Goal: Browse casually: Explore the website without a specific task or goal

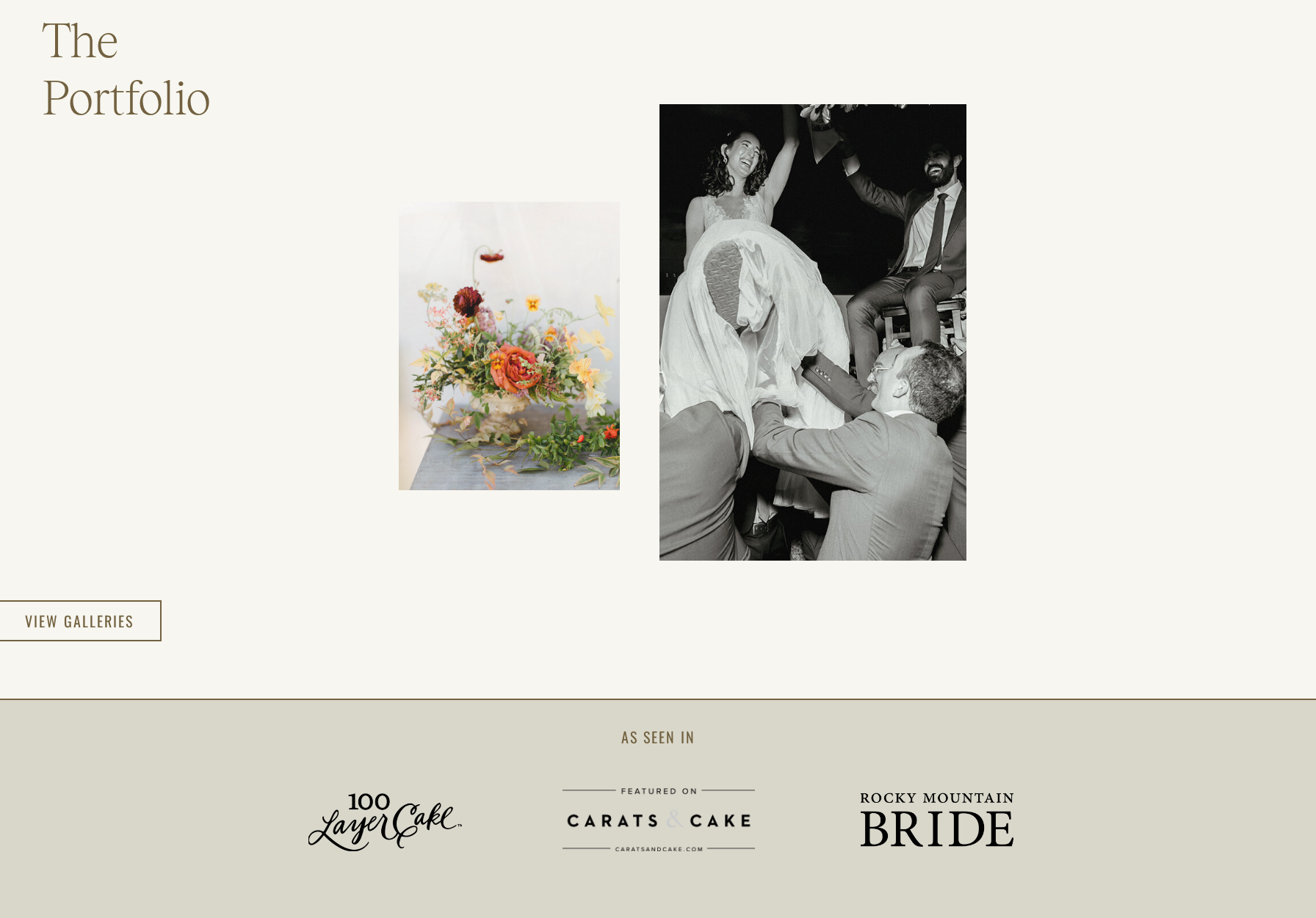
scroll to position [2650, 0]
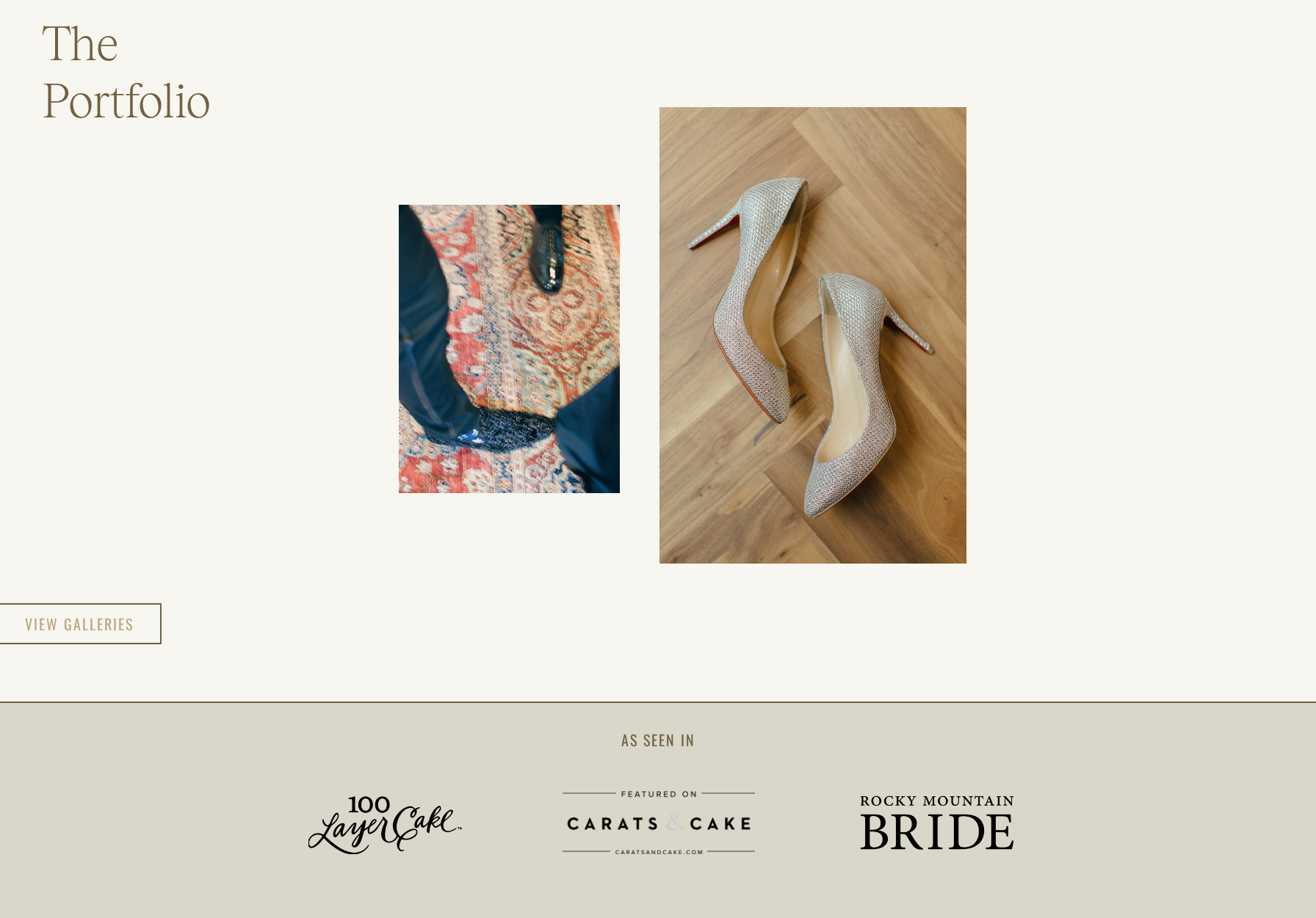
click at [112, 620] on h3 "view galleries" at bounding box center [80, 624] width 110 height 27
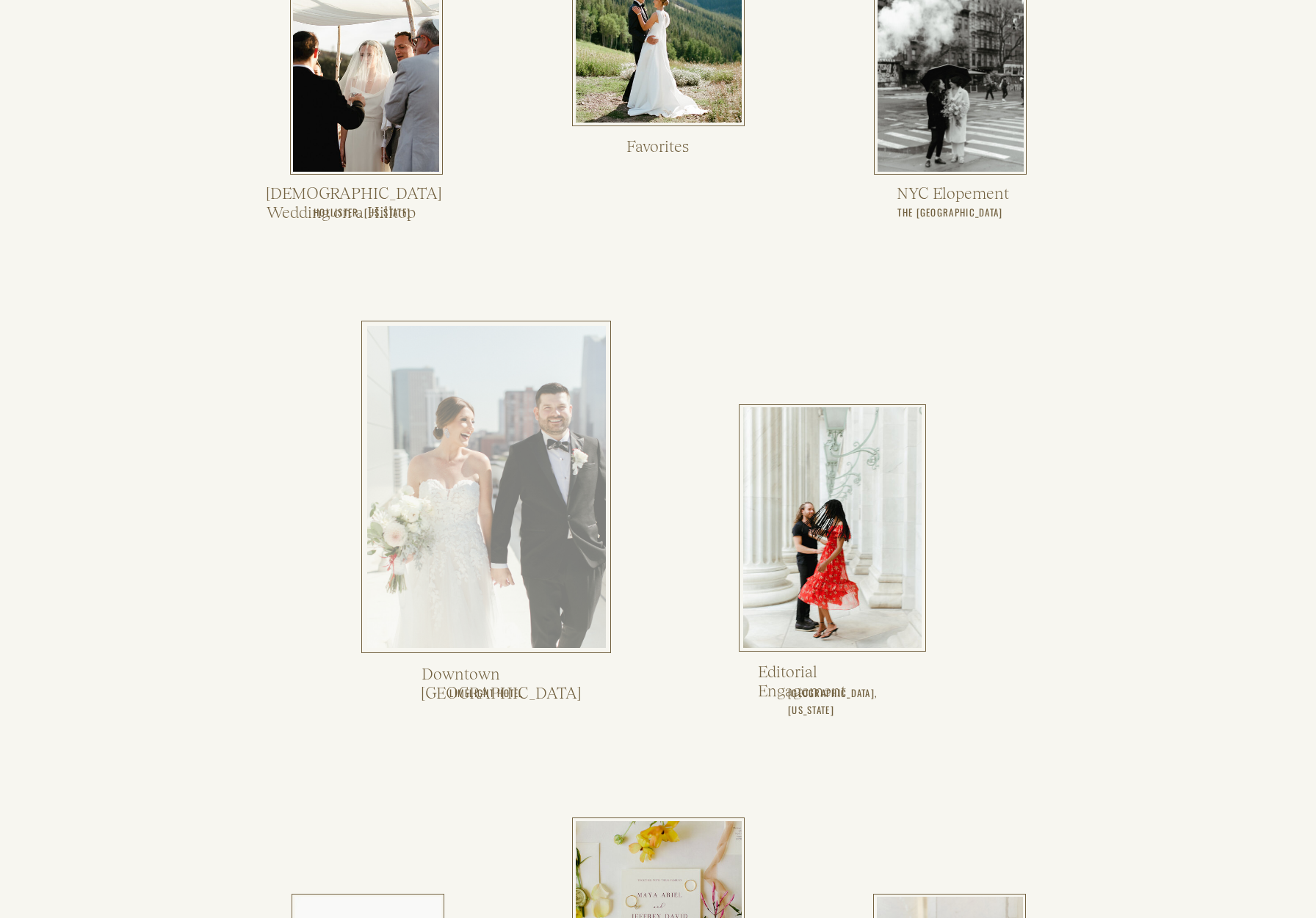
scroll to position [1534, 0]
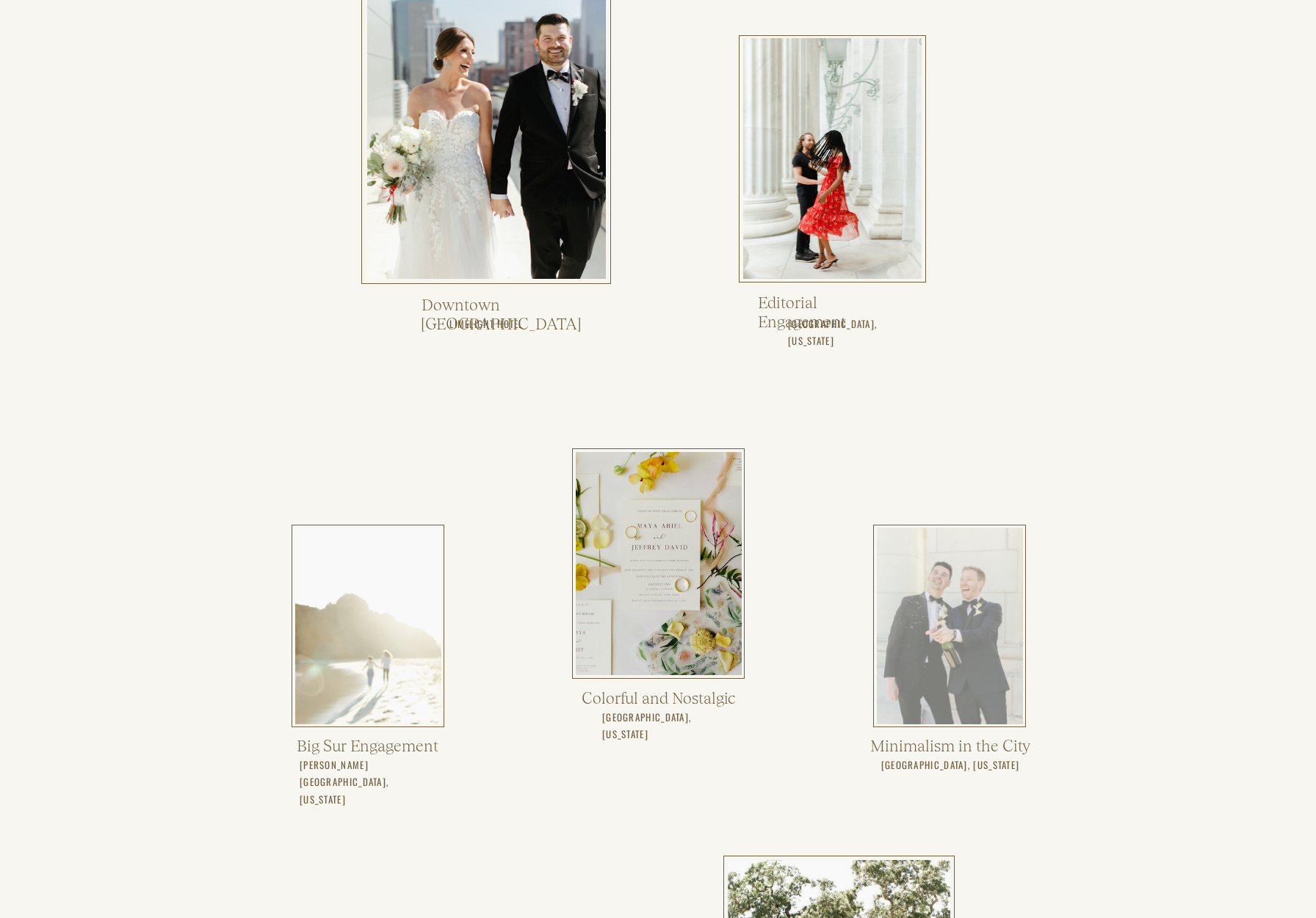
click at [944, 597] on div at bounding box center [949, 625] width 146 height 197
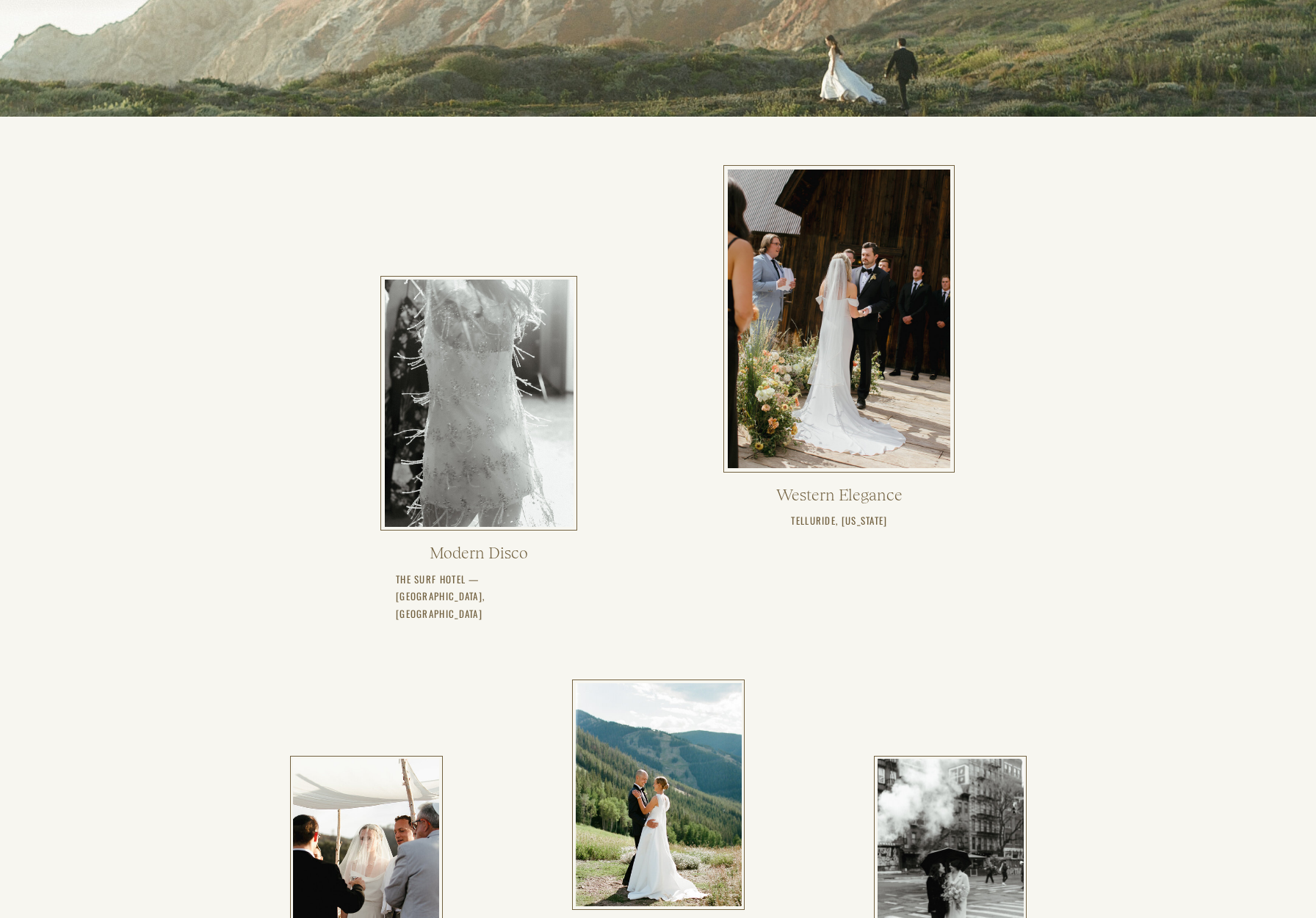
scroll to position [386, 0]
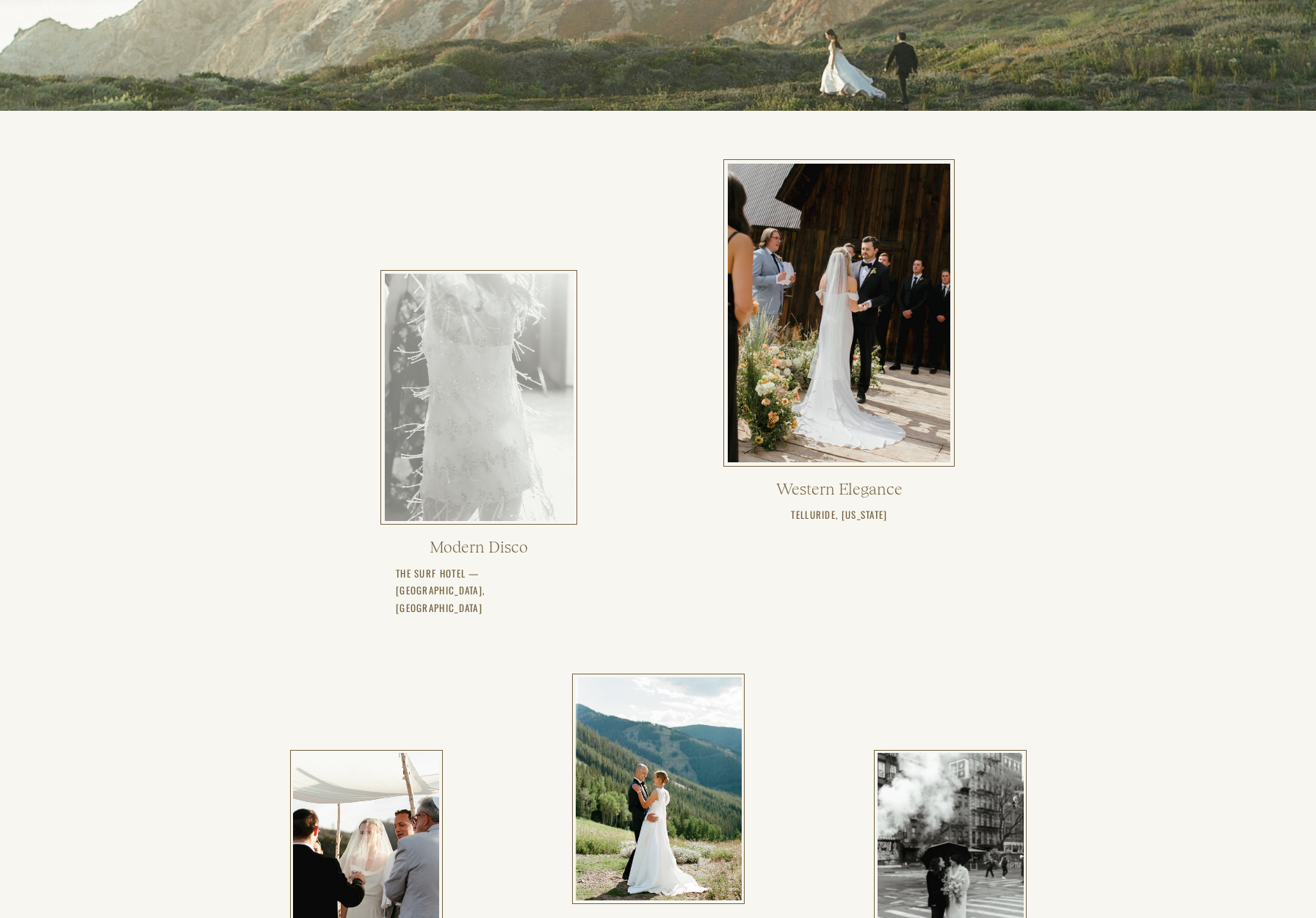
click at [452, 416] on div at bounding box center [479, 398] width 189 height 247
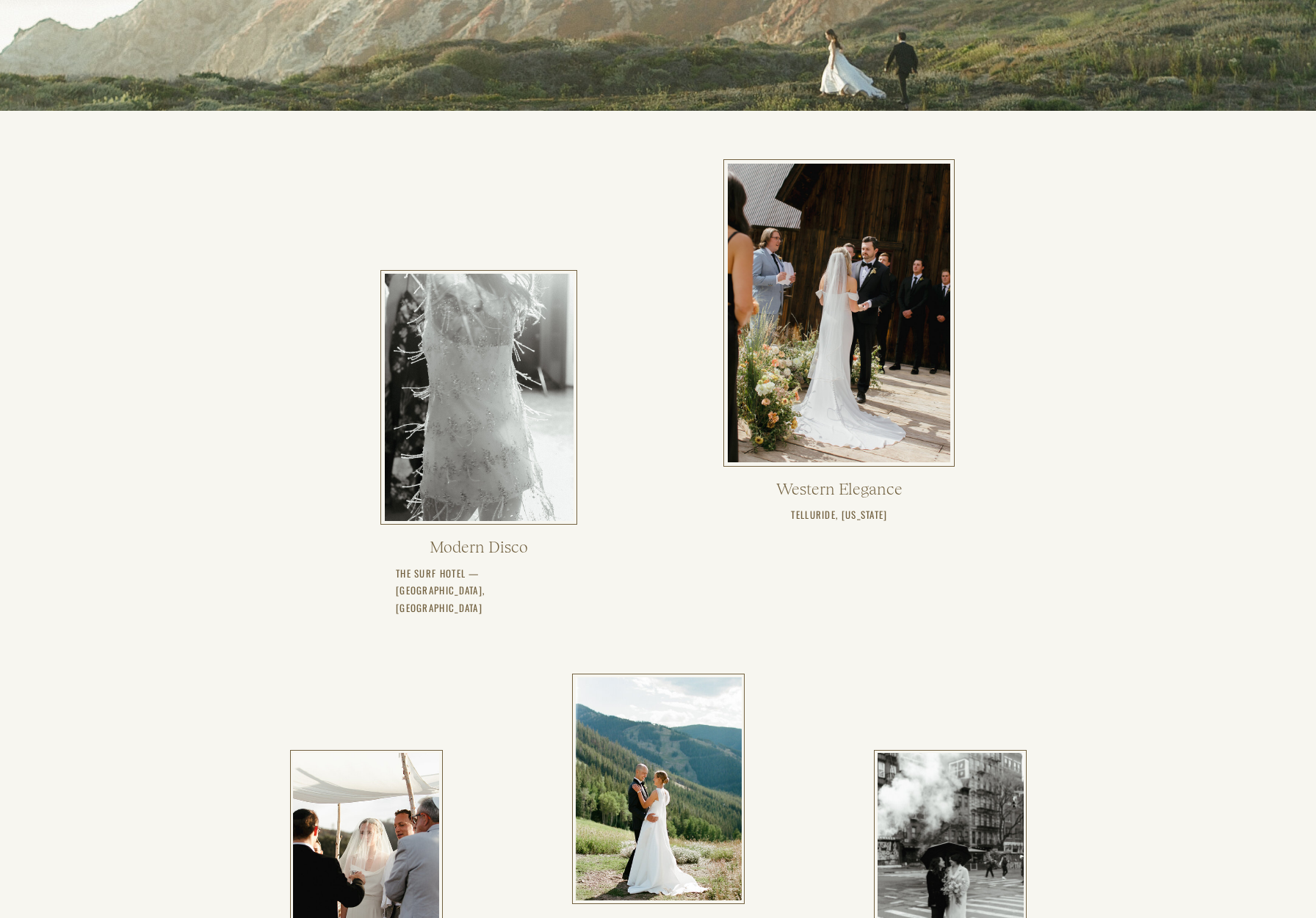
scroll to position [1120, 0]
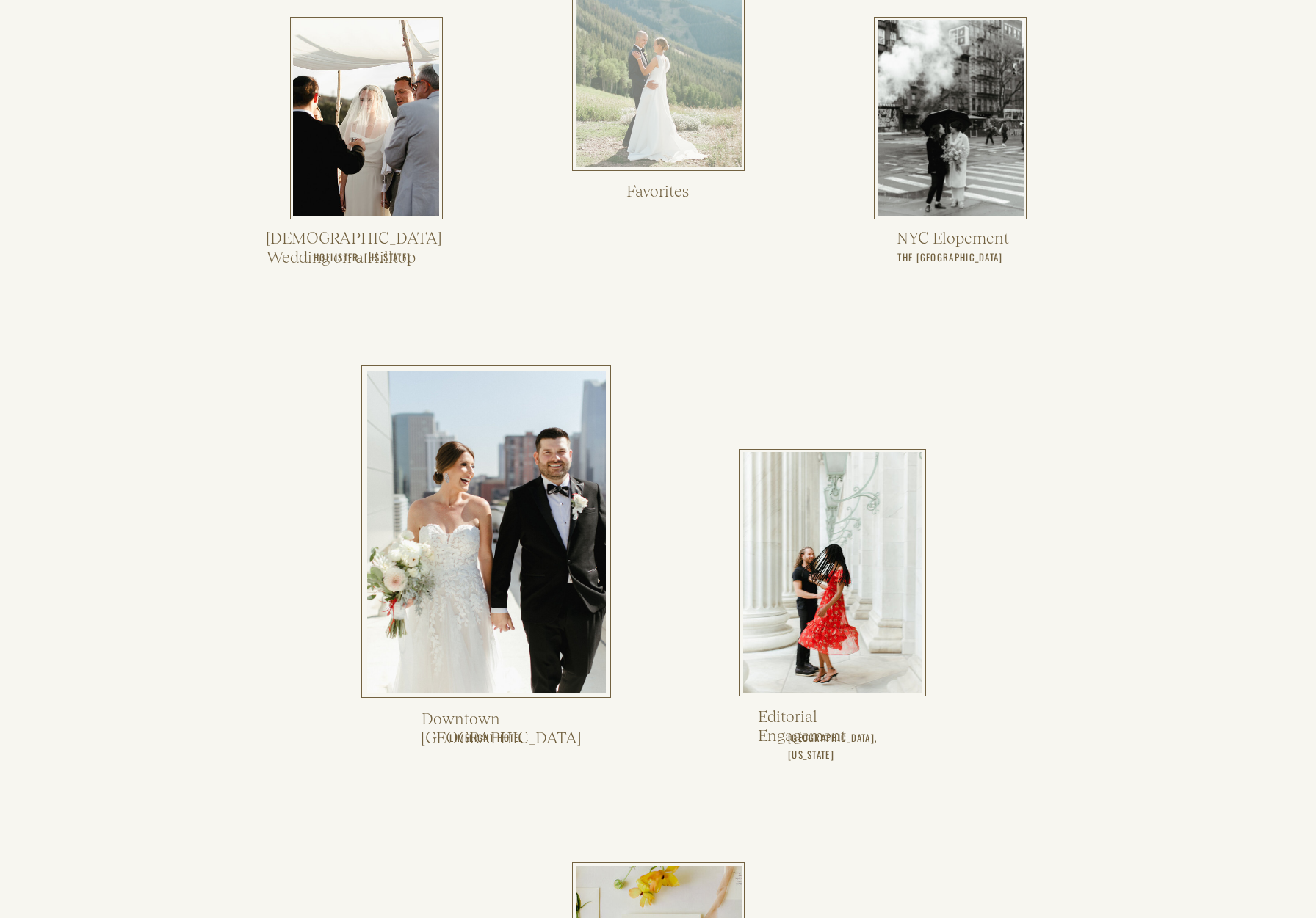
click at [669, 137] on div at bounding box center [658, 55] width 166 height 223
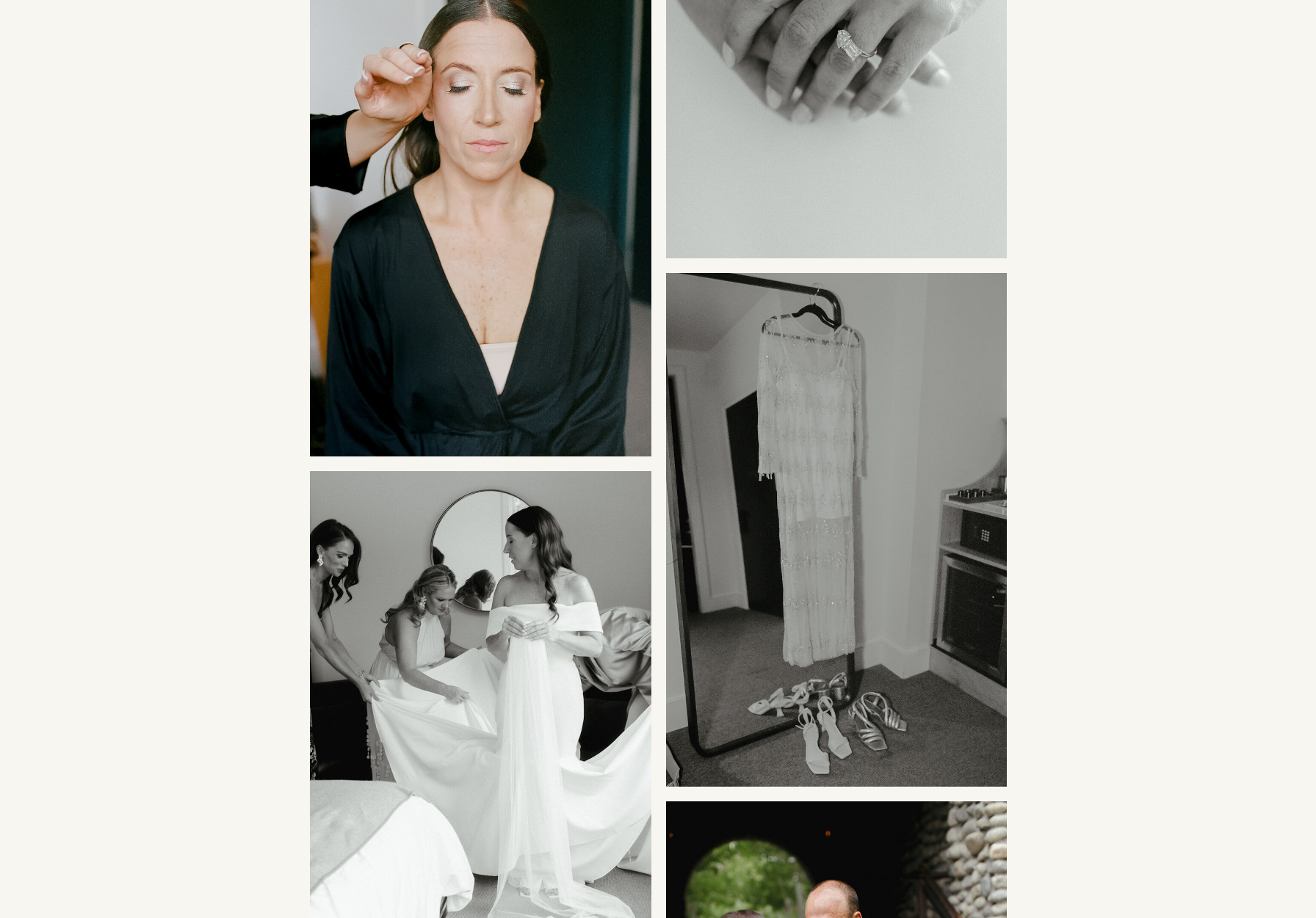
scroll to position [2389, 0]
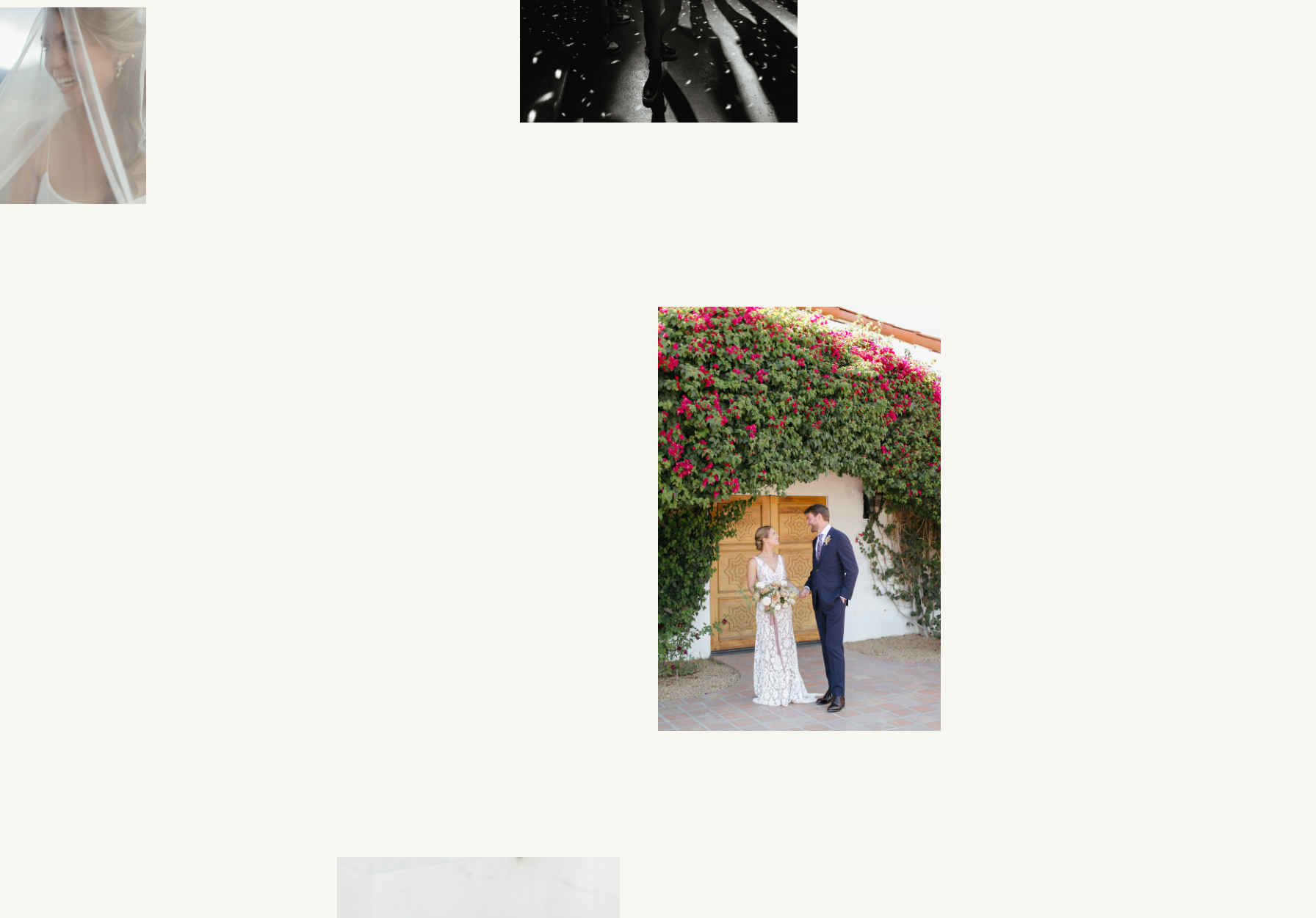
scroll to position [2331, 0]
